Goal: Task Accomplishment & Management: Complete application form

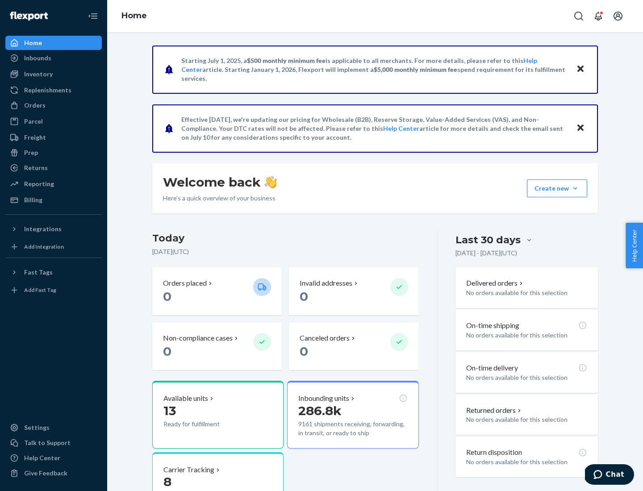
click at [575, 189] on button "Create new Create new inbound Create new order Create new product" at bounding box center [557, 189] width 60 height 18
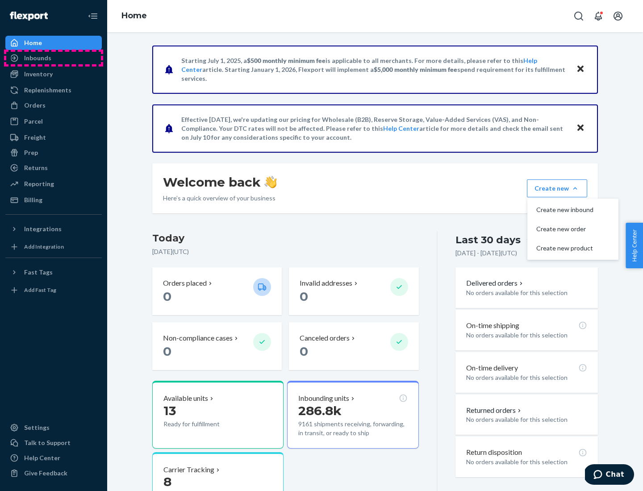
click at [54, 58] on div "Inbounds" at bounding box center [53, 58] width 95 height 13
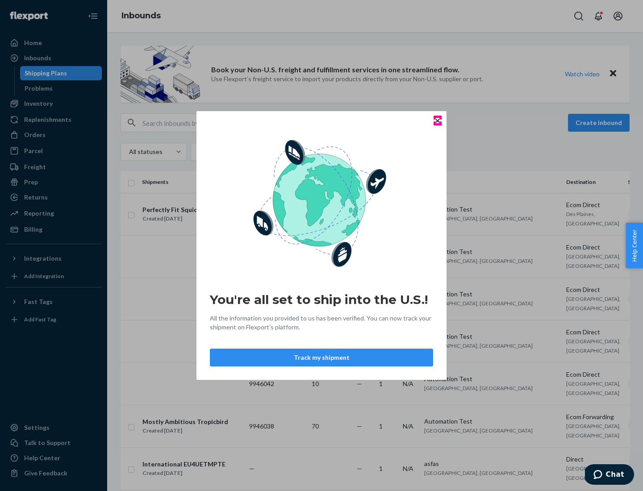
click at [437, 121] on icon "Close" at bounding box center [438, 121] width 4 height 4
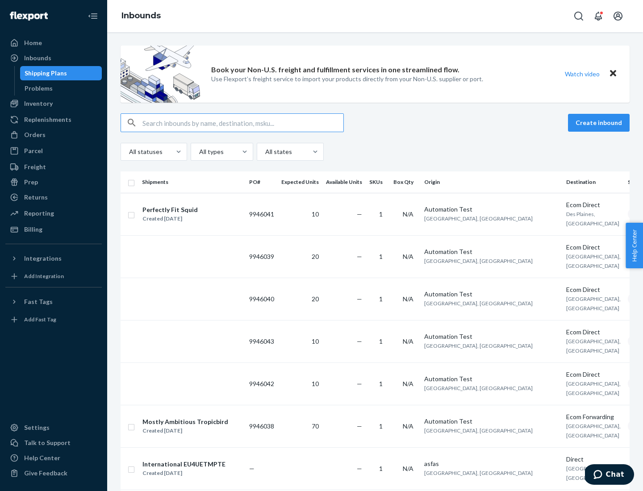
click at [600, 123] on button "Create inbound" at bounding box center [599, 123] width 62 height 18
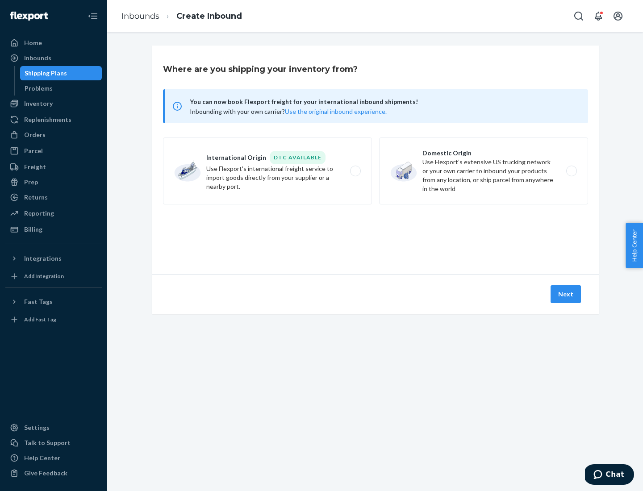
click at [484, 171] on label "Domestic Origin Use Flexport’s extensive US trucking network or your own carrie…" at bounding box center [483, 171] width 209 height 67
click at [571, 171] on input "Domestic Origin Use Flexport’s extensive US trucking network or your own carrie…" at bounding box center [574, 171] width 6 height 6
radio input "true"
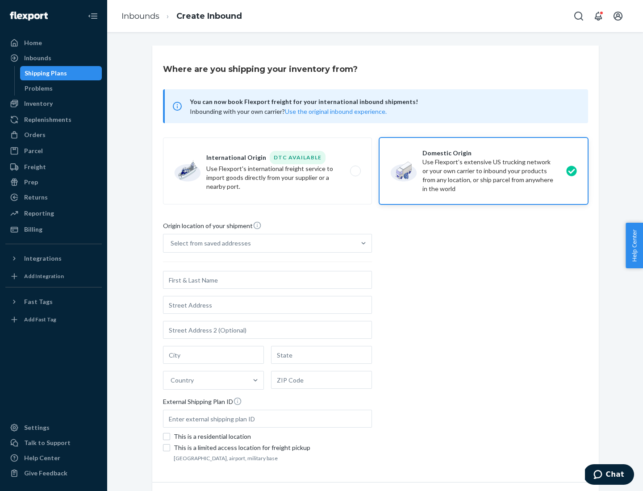
click at [260, 243] on div "Select from saved addresses" at bounding box center [260, 244] width 192 height 18
click at [172, 243] on input "Select from saved addresses" at bounding box center [171, 243] width 1 height 9
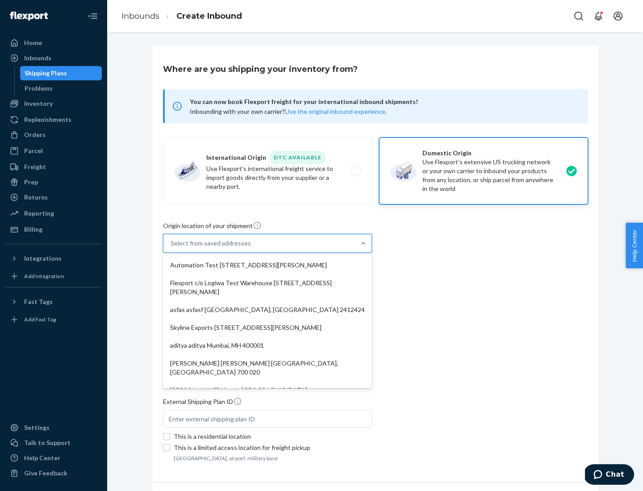
scroll to position [4, 0]
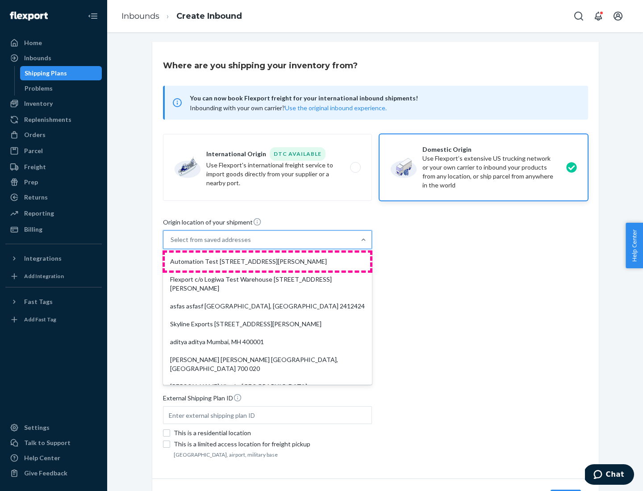
click at [268, 262] on div "Automation Test [STREET_ADDRESS][PERSON_NAME]" at bounding box center [268, 262] width 206 height 18
click at [172, 244] on input "option Automation Test [STREET_ADDRESS][PERSON_NAME]. 9 results available. Use …" at bounding box center [171, 239] width 1 height 9
type input "Automation Test"
type input "9th Floor"
type input "[GEOGRAPHIC_DATA]"
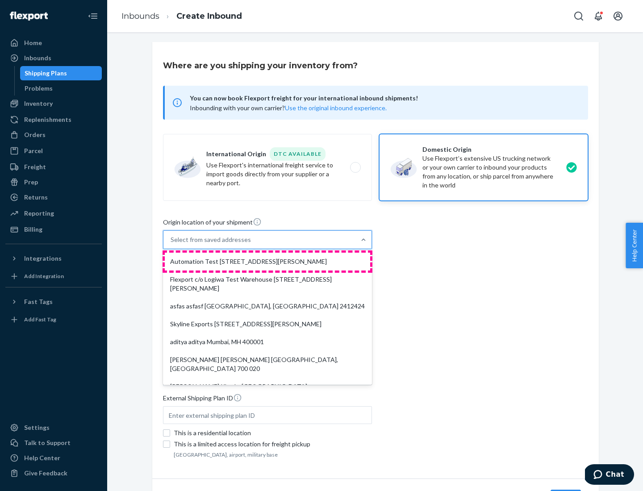
type input "CA"
type input "94104"
type input "[STREET_ADDRESS][PERSON_NAME]"
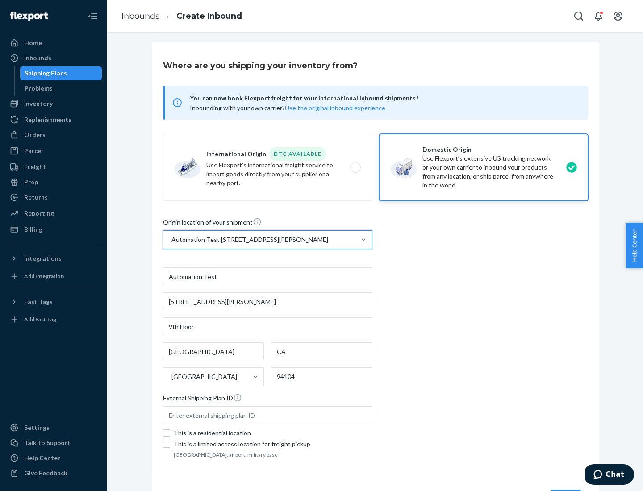
scroll to position [52, 0]
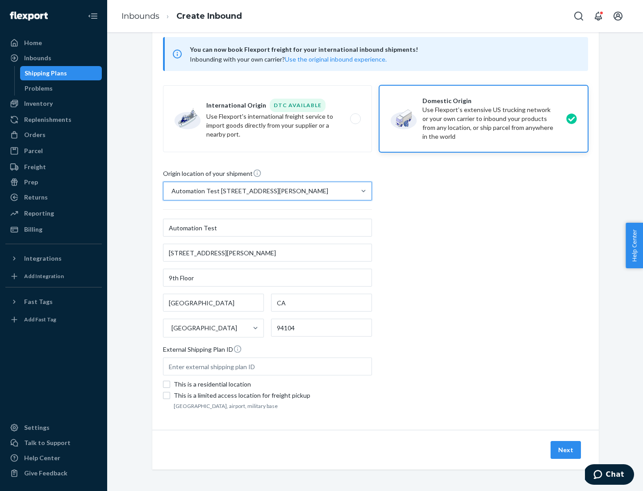
click at [566, 450] on button "Next" at bounding box center [566, 450] width 30 height 18
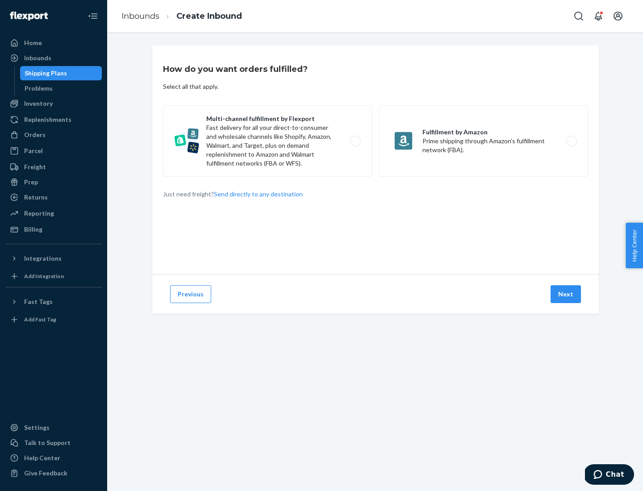
click at [268, 141] on label "Multi-channel fulfillment by Flexport Fast delivery for all your direct-to-cons…" at bounding box center [267, 140] width 209 height 71
click at [355, 141] on input "Multi-channel fulfillment by Flexport Fast delivery for all your direct-to-cons…" at bounding box center [358, 141] width 6 height 6
radio input "true"
click at [566, 294] on button "Next" at bounding box center [566, 294] width 30 height 18
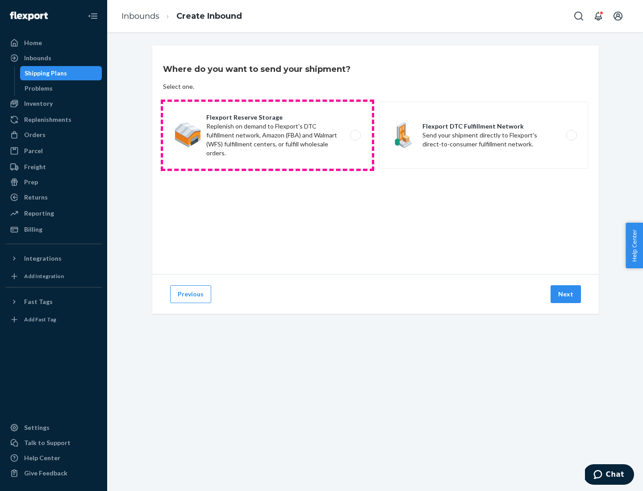
click at [268, 135] on label "Flexport Reserve Storage Replenish on demand to Flexport's DTC fulfillment netw…" at bounding box center [267, 135] width 209 height 67
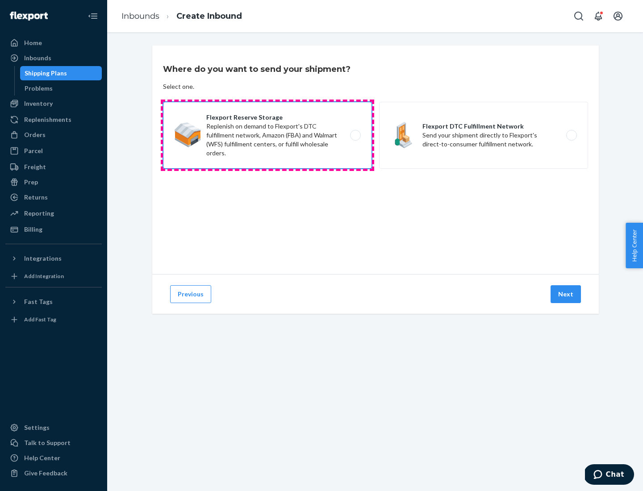
click at [355, 135] on input "Flexport Reserve Storage Replenish on demand to Flexport's DTC fulfillment netw…" at bounding box center [358, 136] width 6 height 6
radio input "true"
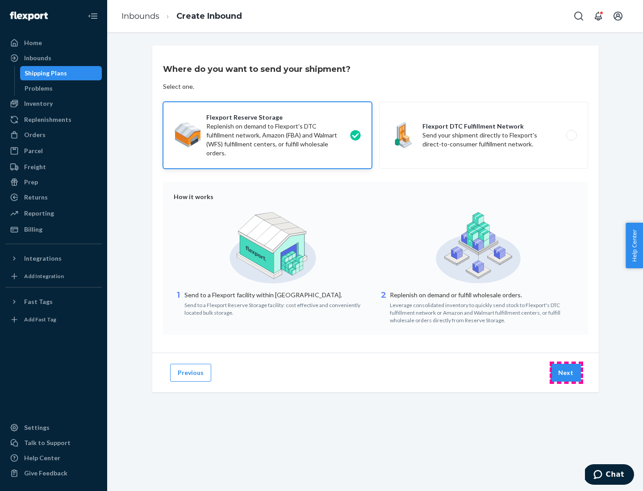
click at [566, 373] on button "Next" at bounding box center [566, 373] width 30 height 18
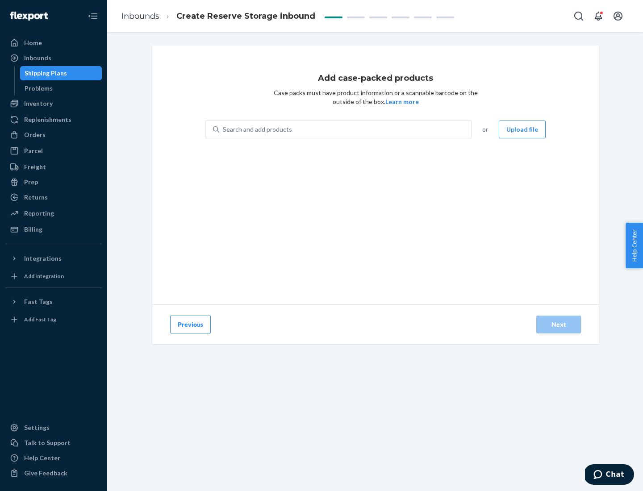
click at [346, 130] on div "Search and add products" at bounding box center [345, 130] width 252 height 16
click at [224, 130] on input "Search and add products" at bounding box center [223, 129] width 1 height 9
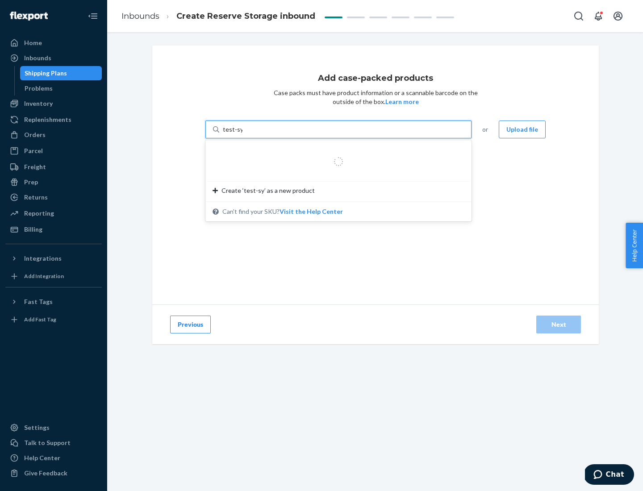
type input "test-syn"
click at [336, 151] on div "test - syn - test" at bounding box center [335, 151] width 245 height 9
click at [246, 134] on input "test-syn" at bounding box center [234, 129] width 23 height 9
type input "1"
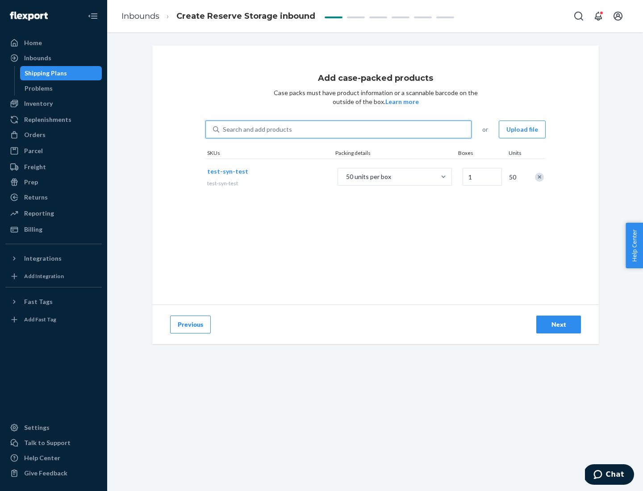
click at [559, 325] on div "Next" at bounding box center [558, 324] width 29 height 9
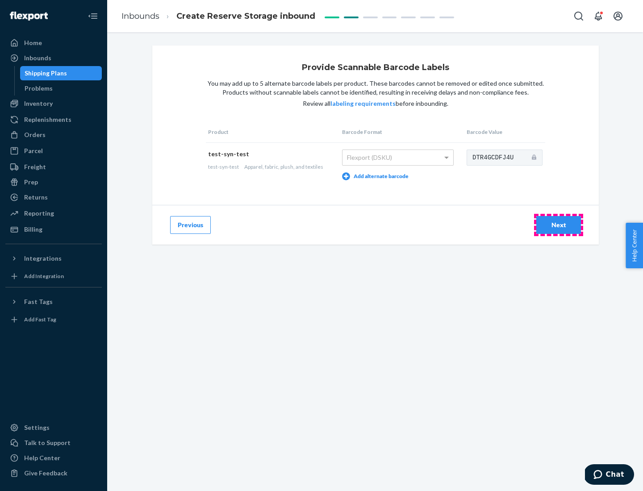
click at [559, 225] on div "Next" at bounding box center [558, 225] width 29 height 9
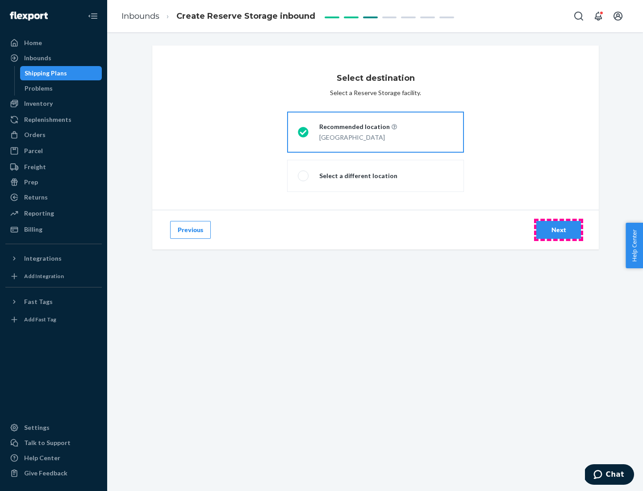
click at [559, 230] on div "Next" at bounding box center [558, 230] width 29 height 9
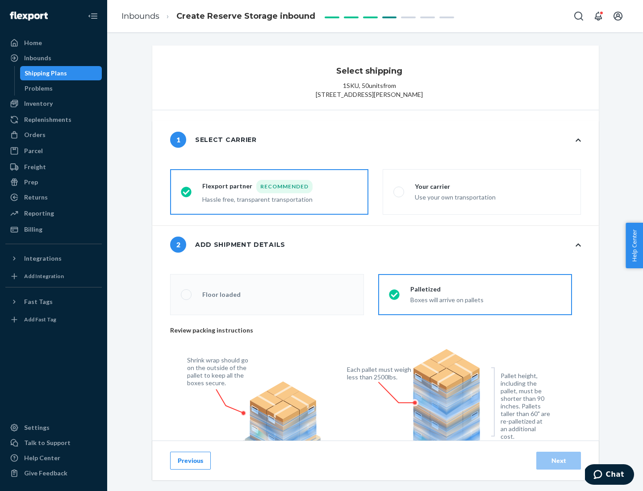
radio input "false"
type input "1"
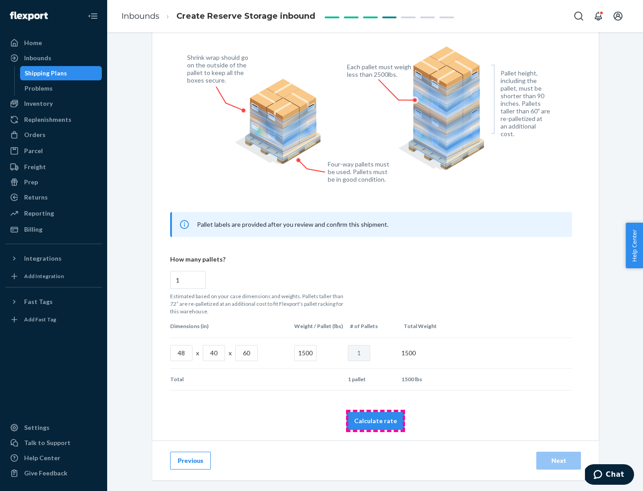
click at [376, 421] on button "Calculate rate" at bounding box center [376, 421] width 58 height 18
radio input "false"
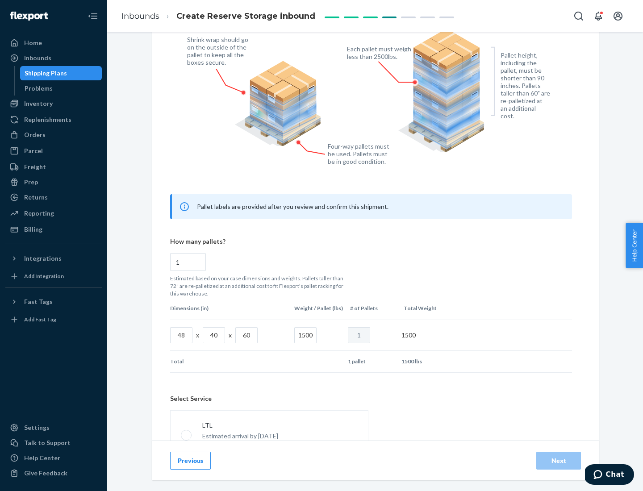
scroll to position [395, 0]
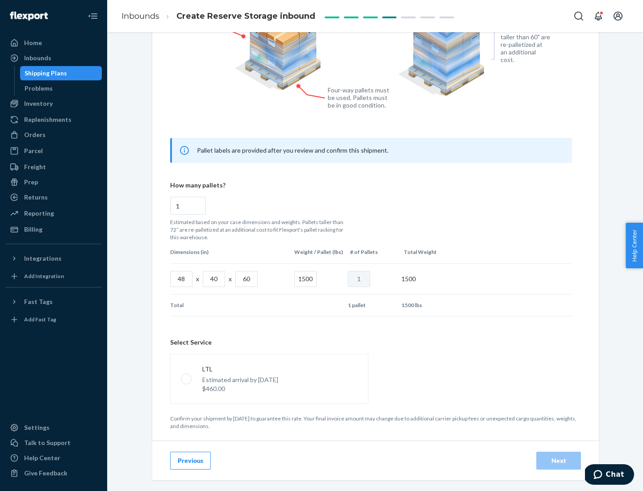
click at [269, 379] on p "Estimated arrival by [DATE]" at bounding box center [240, 380] width 76 height 9
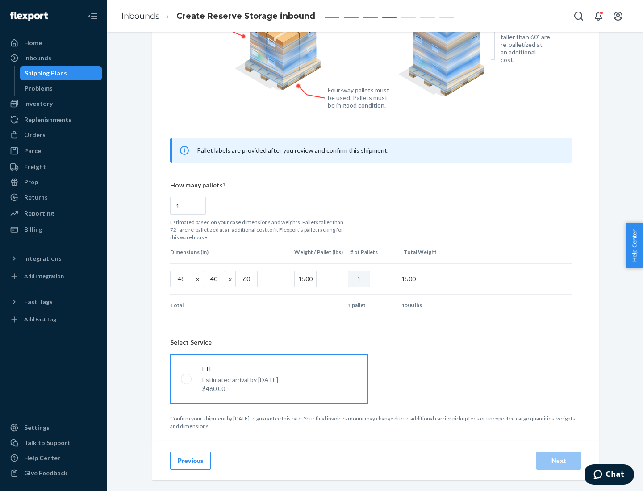
click at [187, 379] on input "LTL Estimated arrival by [DATE] $460.00" at bounding box center [184, 379] width 6 height 6
radio input "true"
radio input "false"
click at [559, 461] on div "Next" at bounding box center [558, 461] width 29 height 9
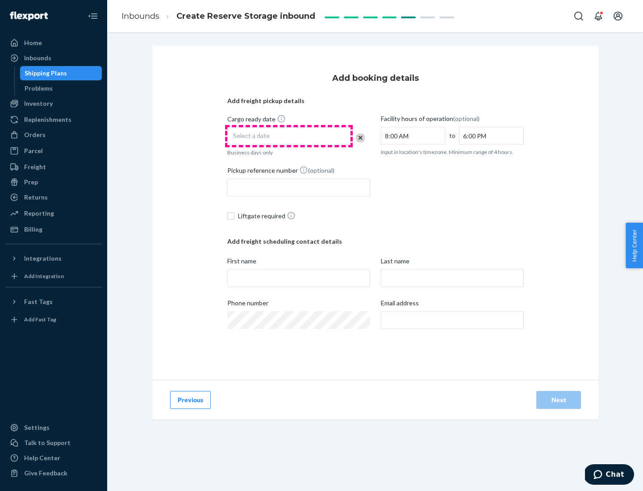
click at [289, 136] on div "Select a date" at bounding box center [288, 136] width 123 height 18
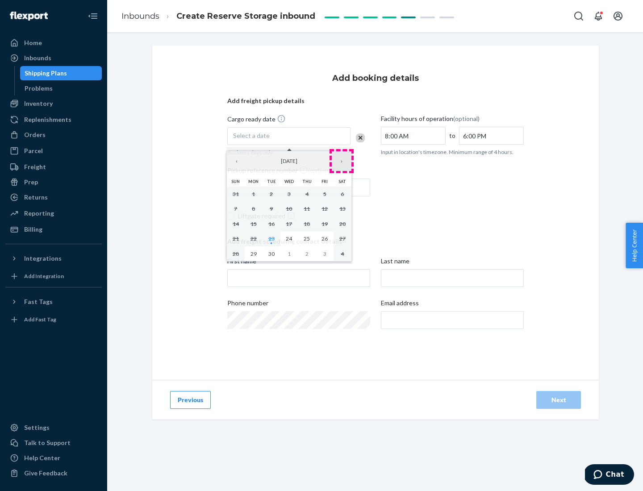
click at [342, 161] on button "›" at bounding box center [342, 161] width 20 height 20
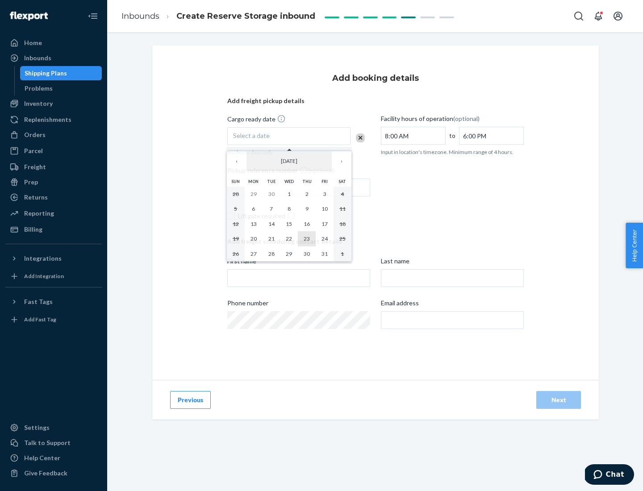
click at [307, 239] on abbr "23" at bounding box center [307, 238] width 6 height 7
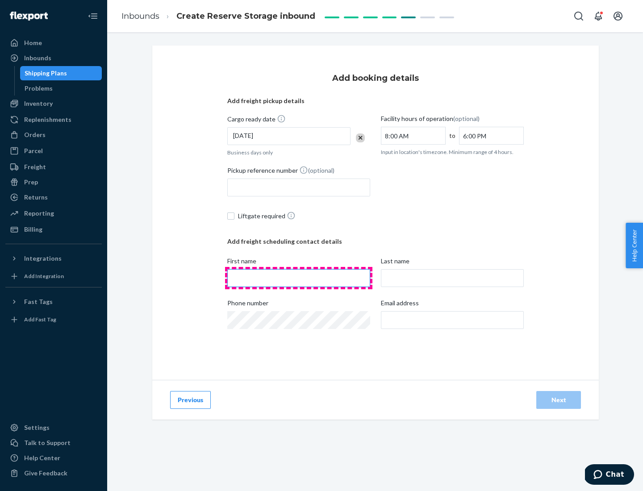
click at [299, 278] on input "First name" at bounding box center [298, 278] width 143 height 18
type input "[PERSON_NAME]"
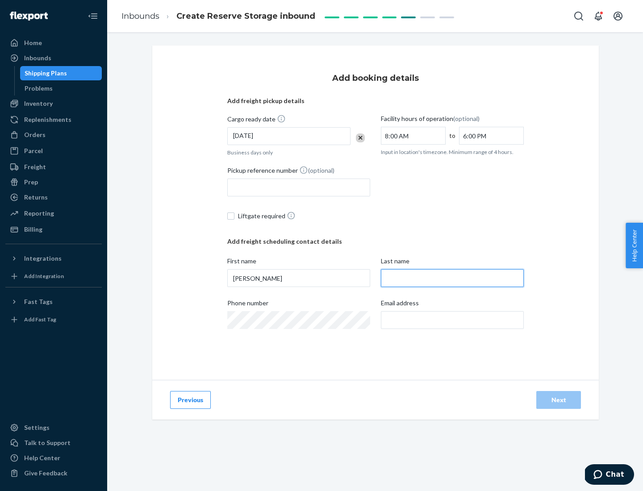
click at [453, 278] on input "Last name" at bounding box center [452, 278] width 143 height 18
type input "Doe"
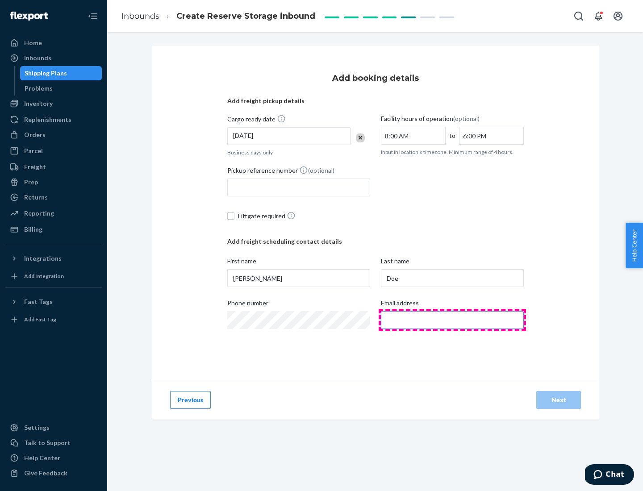
click at [453, 320] on input "Email address" at bounding box center [452, 320] width 143 height 18
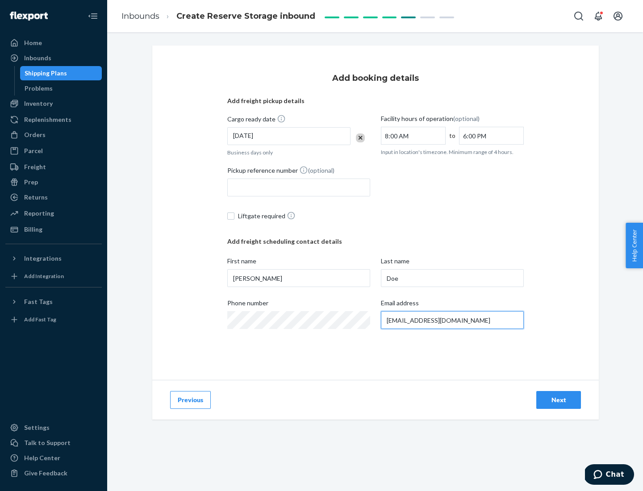
type input "[EMAIL_ADDRESS][DOMAIN_NAME]"
click at [559, 400] on div "Next" at bounding box center [558, 400] width 29 height 9
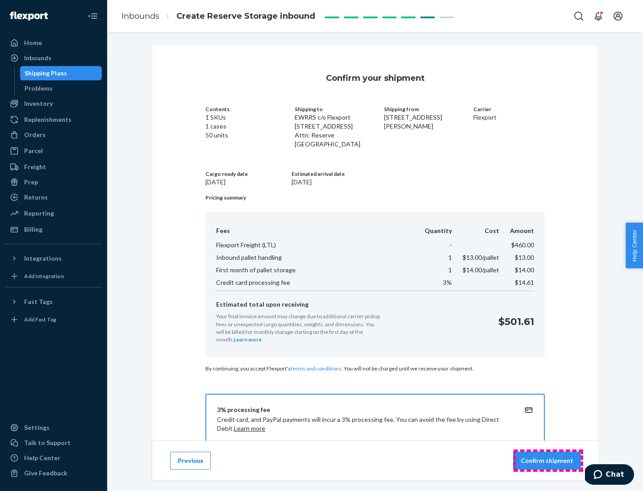
scroll to position [129, 0]
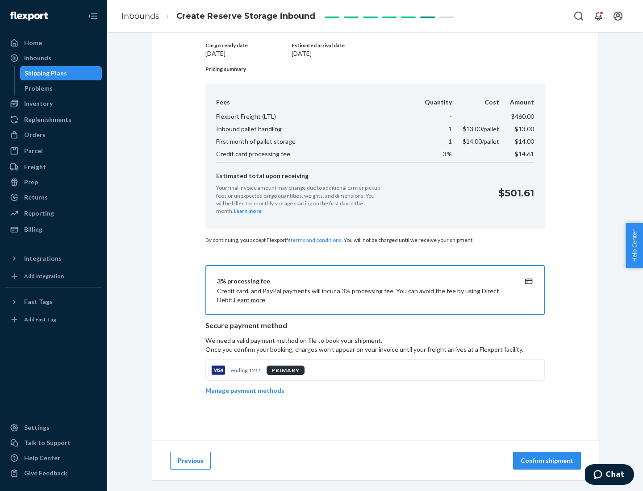
click at [548, 461] on p "Confirm shipment" at bounding box center [547, 461] width 53 height 9
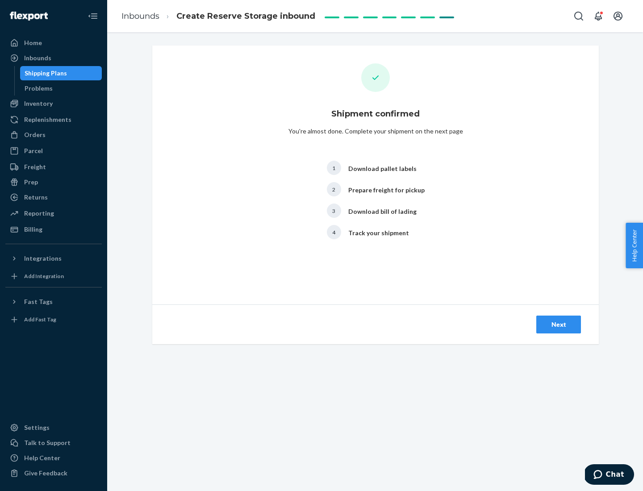
click at [559, 325] on div "Next" at bounding box center [558, 324] width 29 height 9
